Goal: Task Accomplishment & Management: Manage account settings

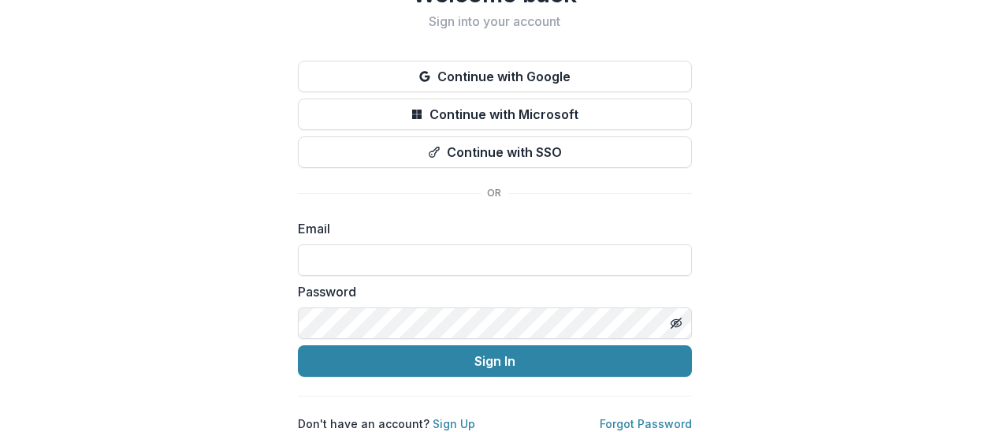
scroll to position [84, 0]
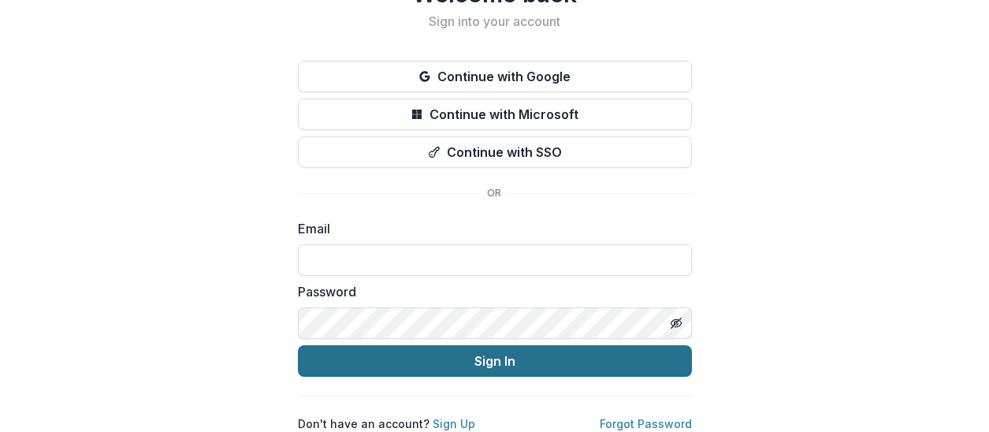
type input "**********"
click at [506, 356] on button "Sign In" at bounding box center [495, 361] width 394 height 32
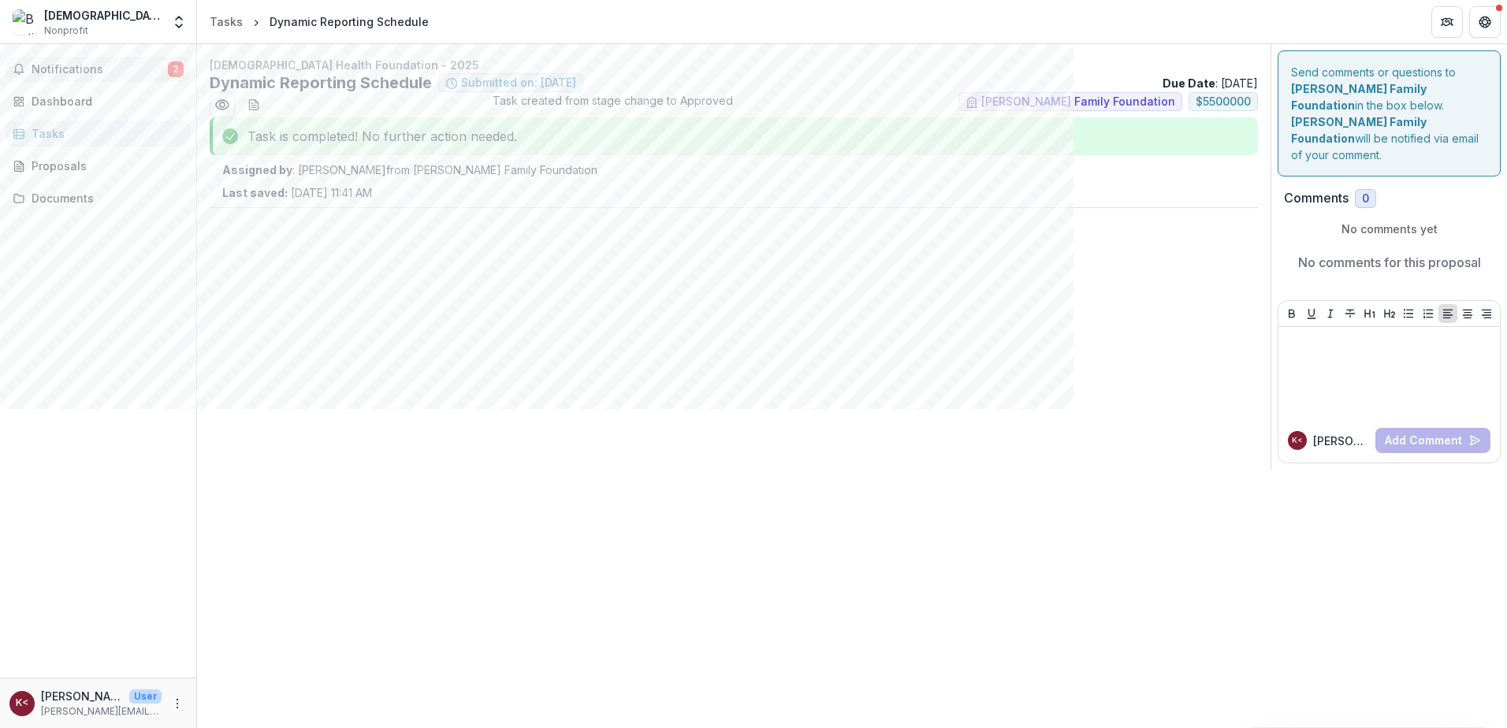
click at [101, 72] on span "Notifications" at bounding box center [100, 69] width 136 height 13
